Goal: Task Accomplishment & Management: Manage account settings

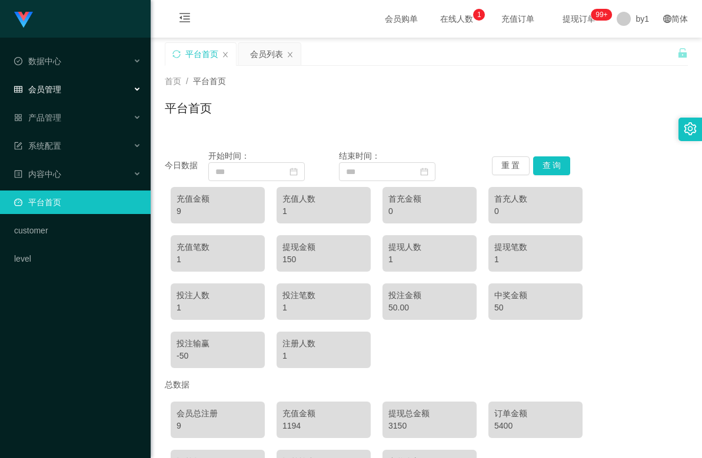
click at [67, 85] on div "会员管理" at bounding box center [75, 90] width 151 height 24
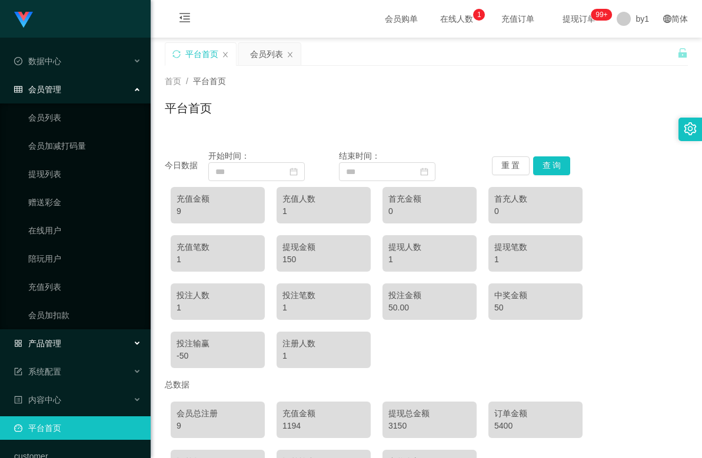
click at [67, 333] on div "产品管理" at bounding box center [75, 344] width 151 height 24
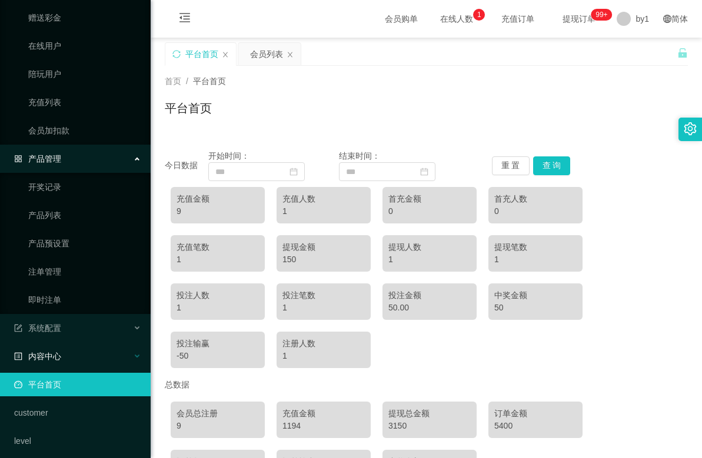
scroll to position [191, 0]
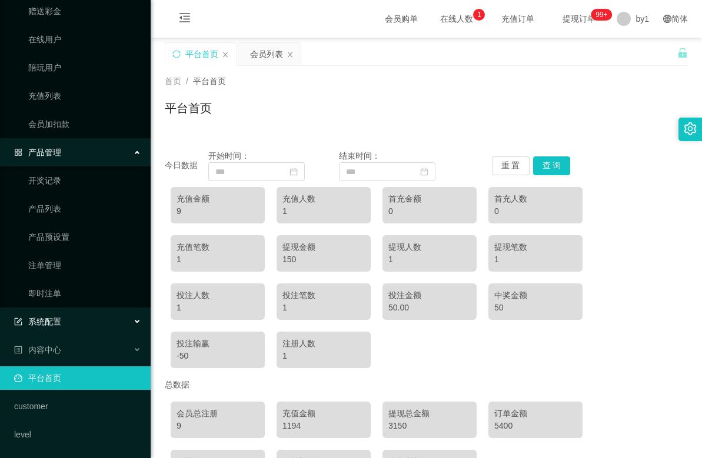
click at [79, 320] on div "系统配置" at bounding box center [75, 322] width 151 height 24
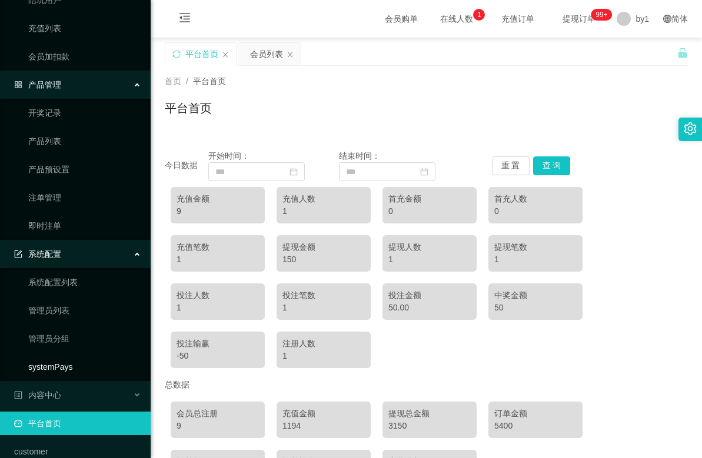
scroll to position [10, 0]
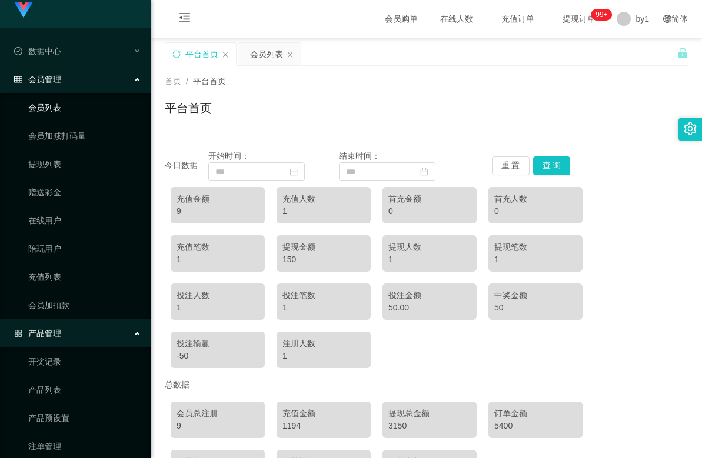
click at [75, 79] on div "会员管理" at bounding box center [75, 80] width 151 height 24
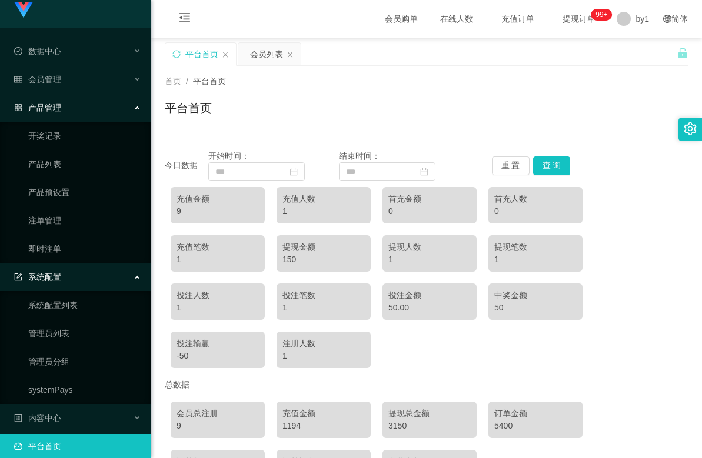
click at [71, 110] on div "产品管理" at bounding box center [75, 108] width 151 height 24
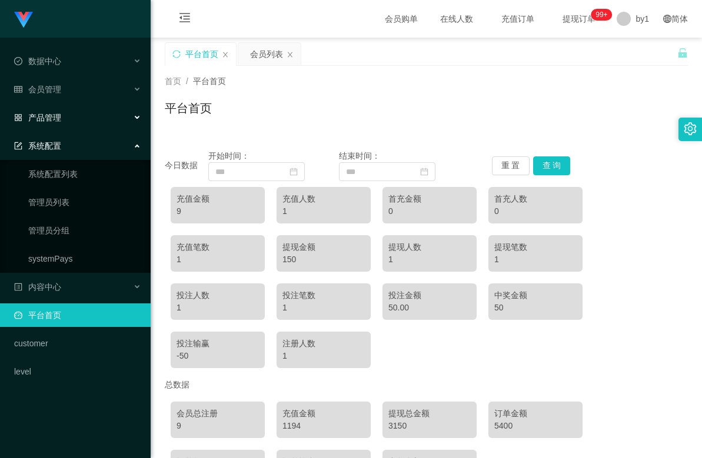
scroll to position [0, 0]
click at [87, 142] on div "系统配置" at bounding box center [75, 146] width 151 height 24
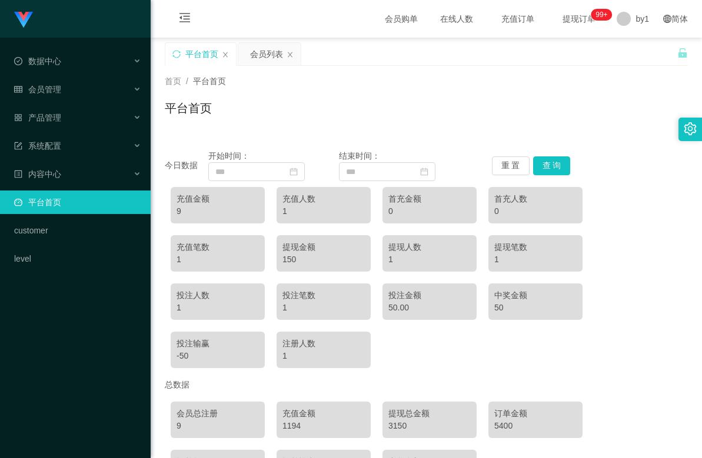
click at [74, 190] on ul "数据中心 会员管理 会员列表 会员加减打码量 提现列表 赠送彩金 在线用户 陪玩用户 充值列表 会员加扣款 产品管理 开奖记录 产品列表 产品预设置 注单管理…" at bounding box center [75, 160] width 151 height 245
click at [72, 196] on link "平台首页" at bounding box center [77, 203] width 127 height 24
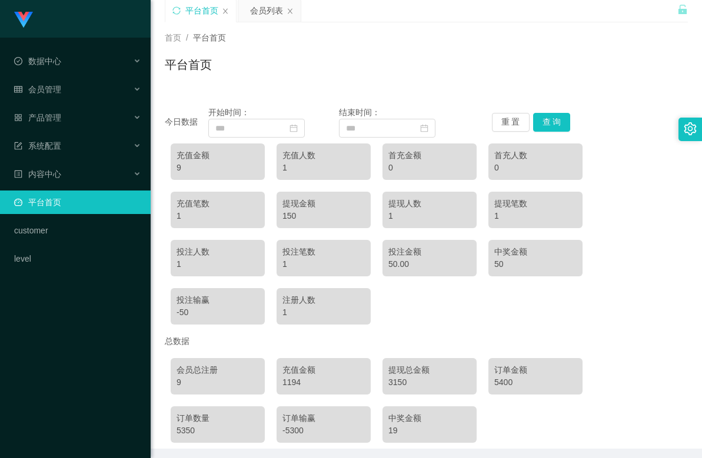
scroll to position [89, 0]
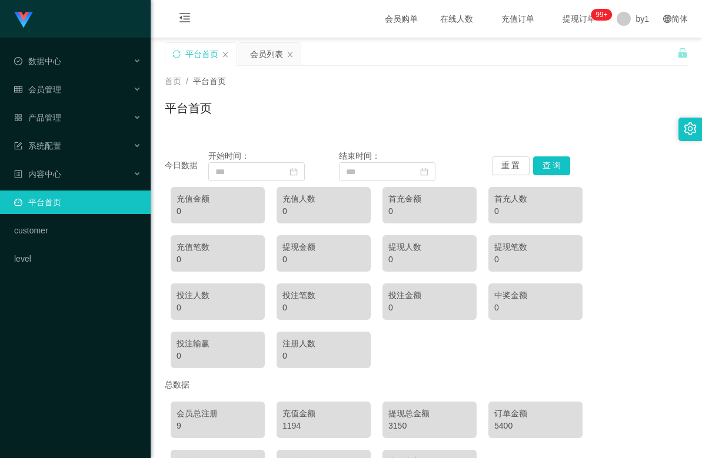
scroll to position [89, 0]
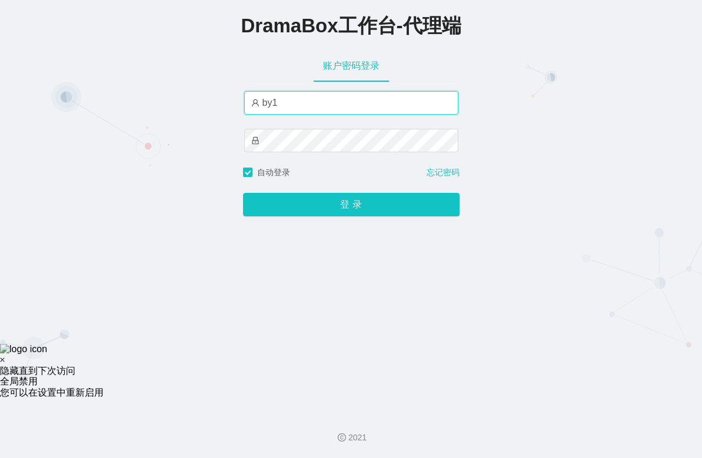
click at [309, 108] on input "by1" at bounding box center [351, 103] width 214 height 24
type input "b"
type input "HK01"
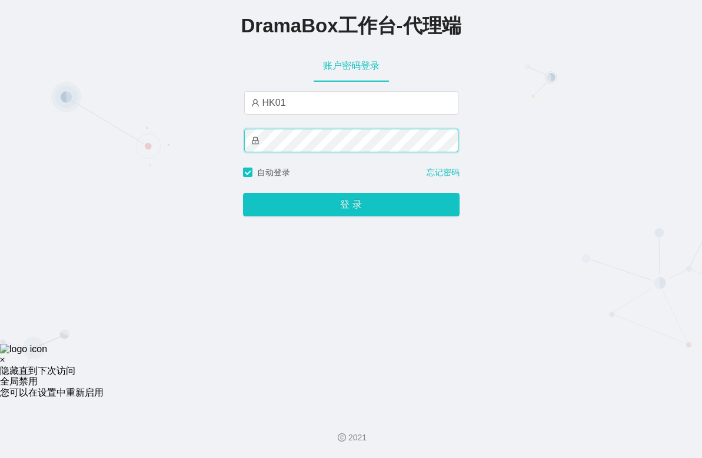
click at [243, 193] on button "登 录" at bounding box center [351, 205] width 217 height 24
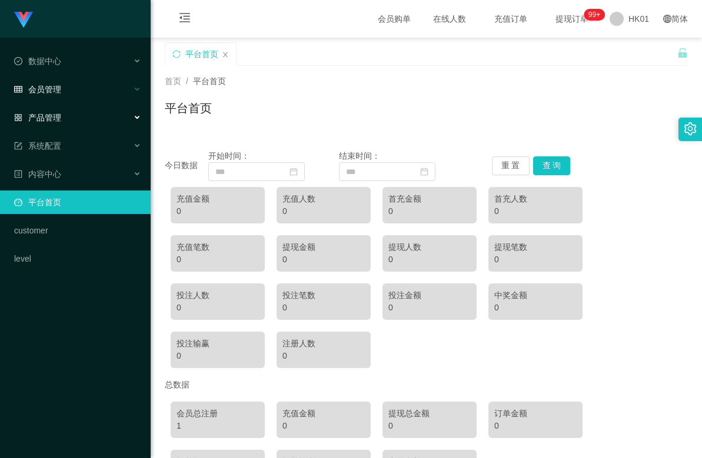
click at [64, 94] on div "会员管理" at bounding box center [75, 90] width 151 height 24
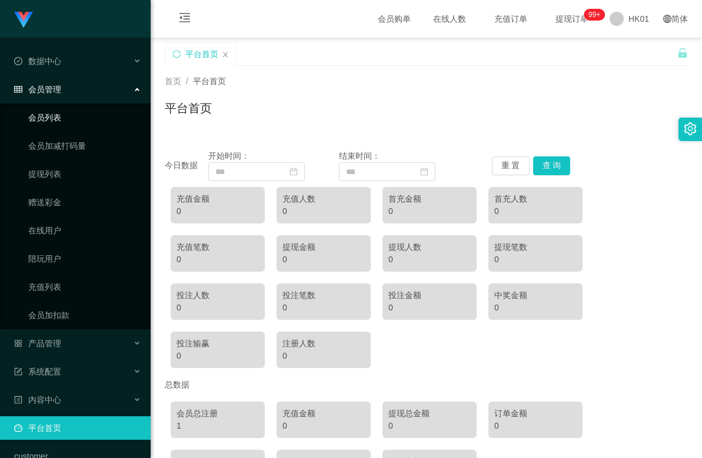
click at [65, 119] on link "会员列表" at bounding box center [84, 118] width 113 height 24
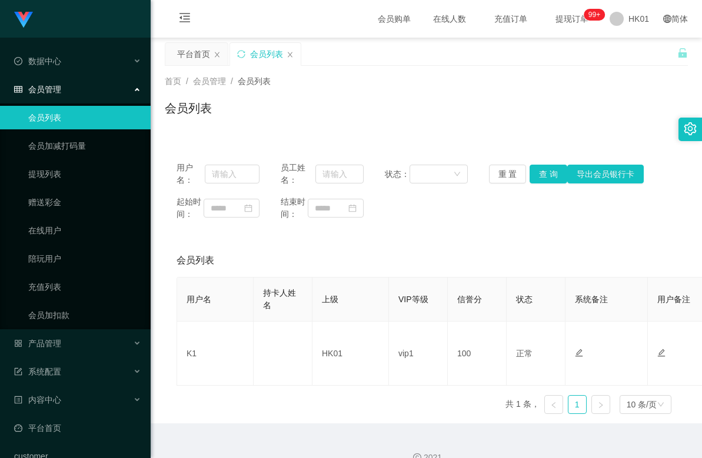
drag, startPoint x: 64, startPoint y: 91, endPoint x: 62, endPoint y: 108, distance: 17.2
click at [63, 99] on div "会员管理" at bounding box center [75, 90] width 151 height 24
